Goal: Information Seeking & Learning: Learn about a topic

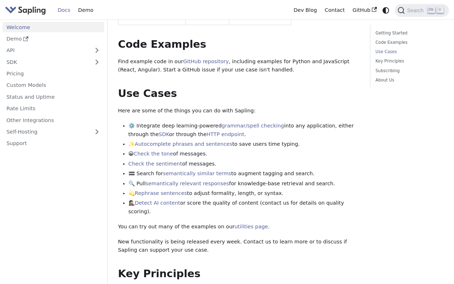
scroll to position [251, 0]
